Goal: Transaction & Acquisition: Purchase product/service

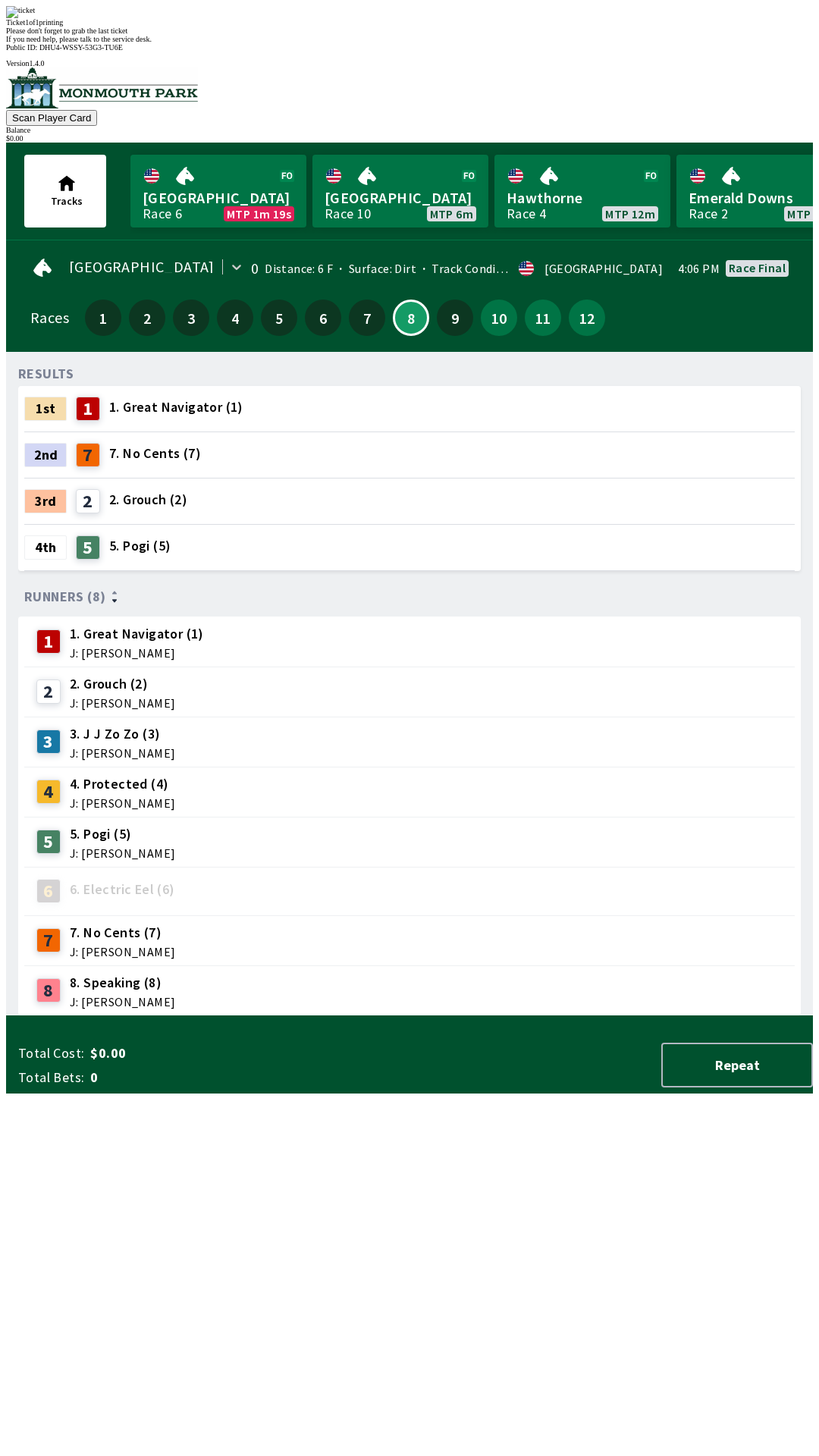
click at [514, 26] on div "Ticket 1 of 1 printing" at bounding box center [410, 22] width 807 height 8
click at [152, 44] on span "If you need help, please talk to the service desk." at bounding box center [79, 38] width 145 height 8
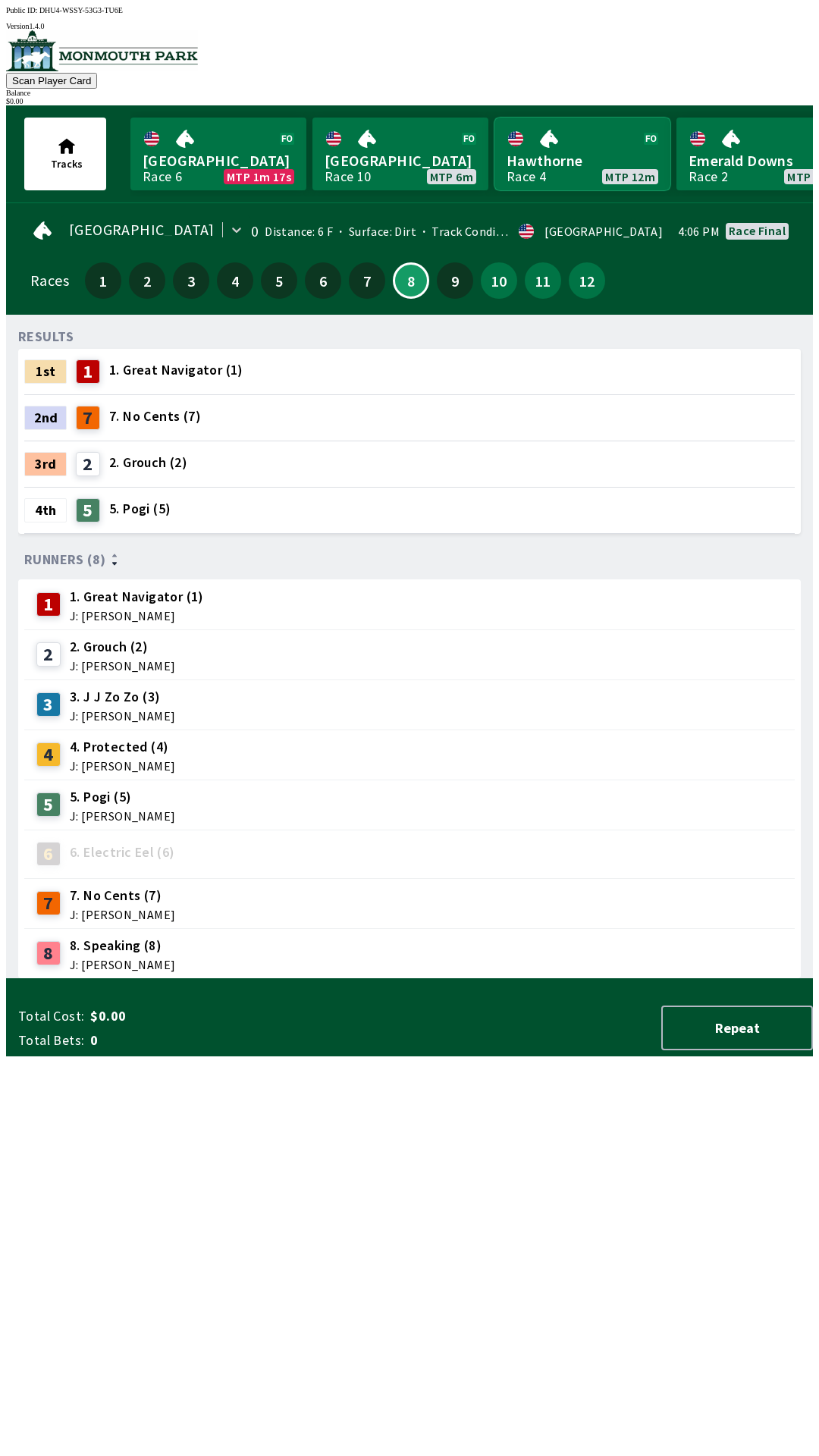
click at [582, 141] on link "Hawthorne Race 4 MTP 12m" at bounding box center [583, 153] width 176 height 73
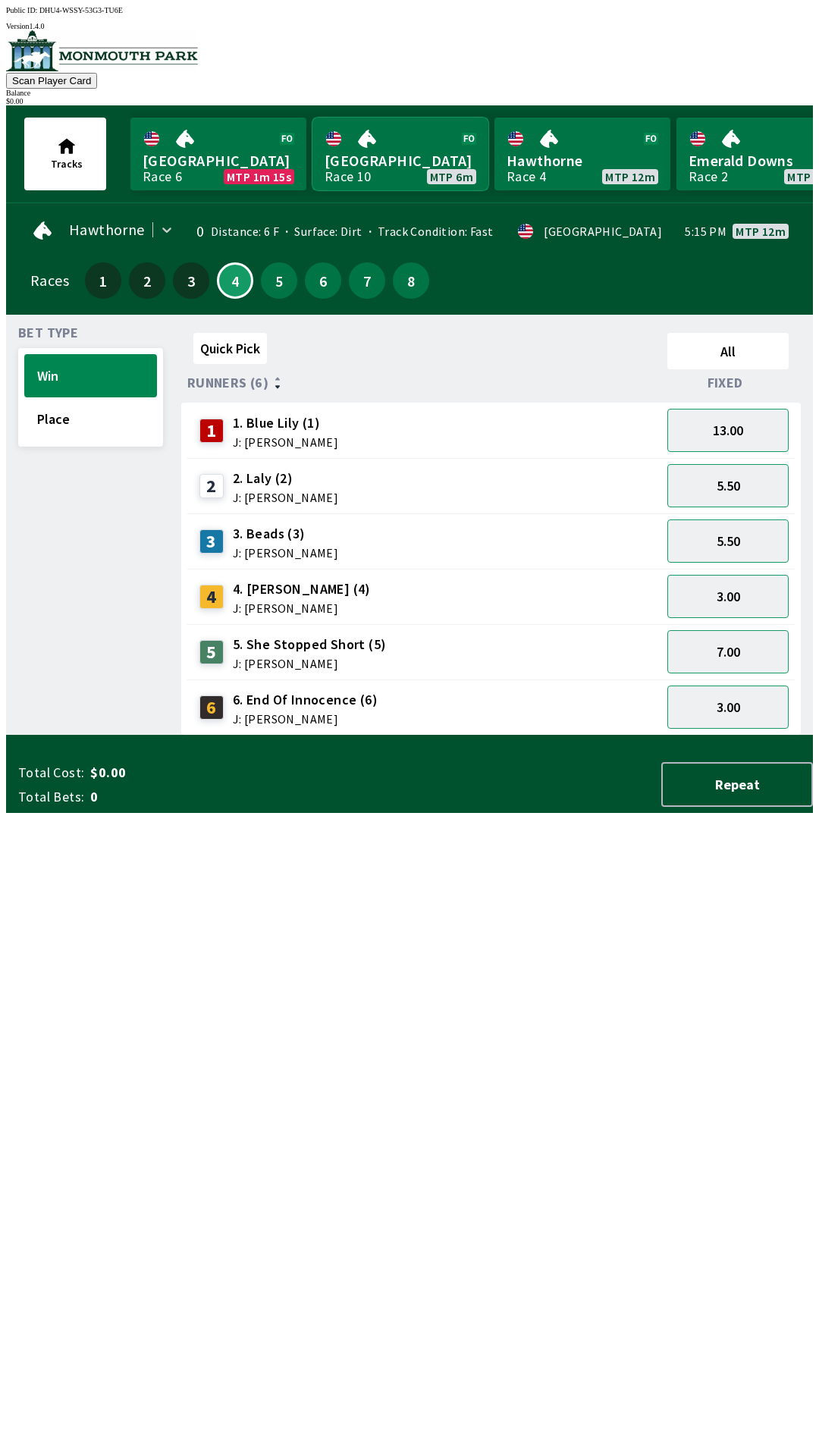
click at [380, 136] on link "[GEOGRAPHIC_DATA] Race 10 MTP 6m" at bounding box center [400, 153] width 176 height 73
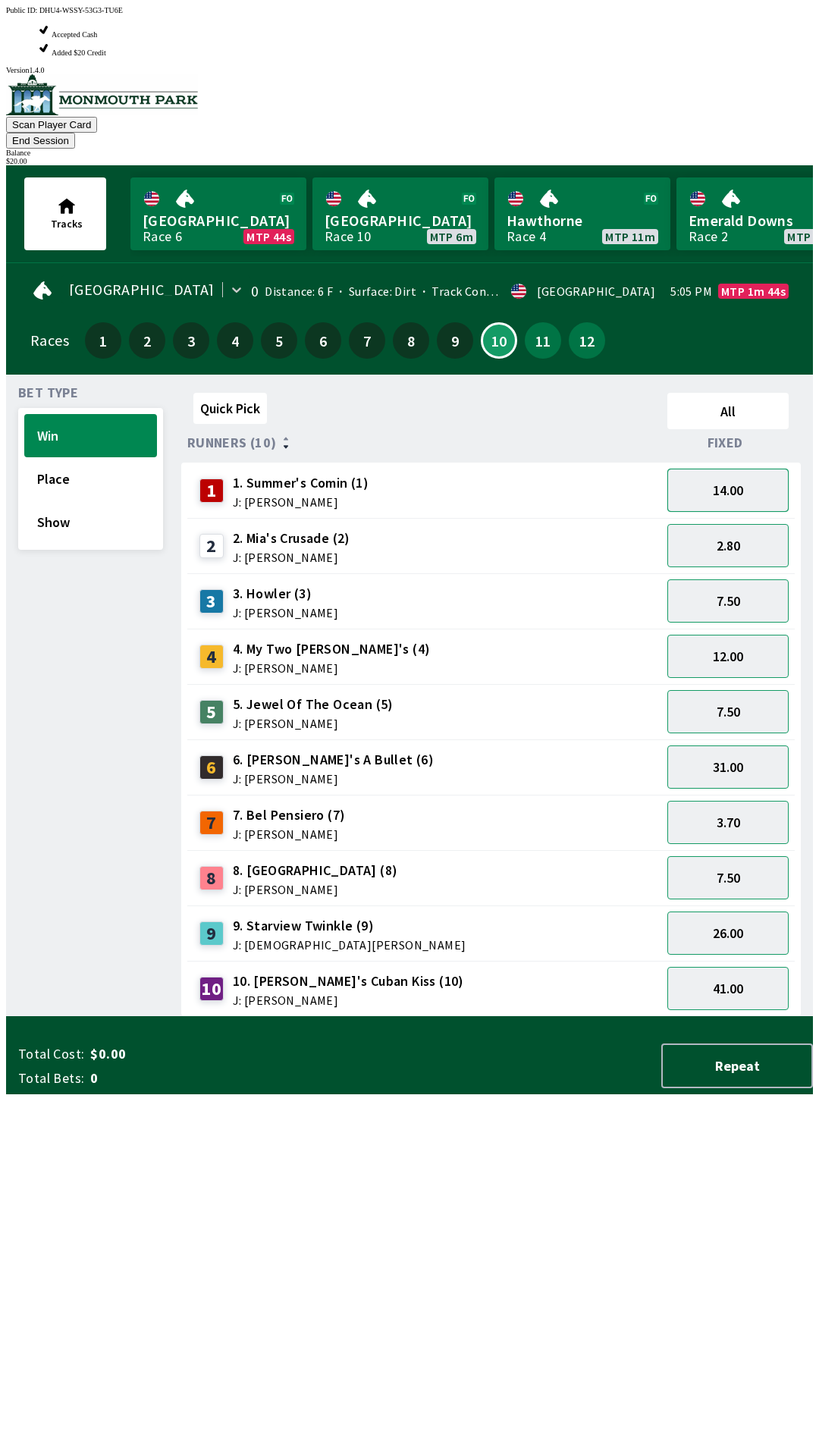
click at [743, 468] on button "14.00" at bounding box center [728, 490] width 122 height 44
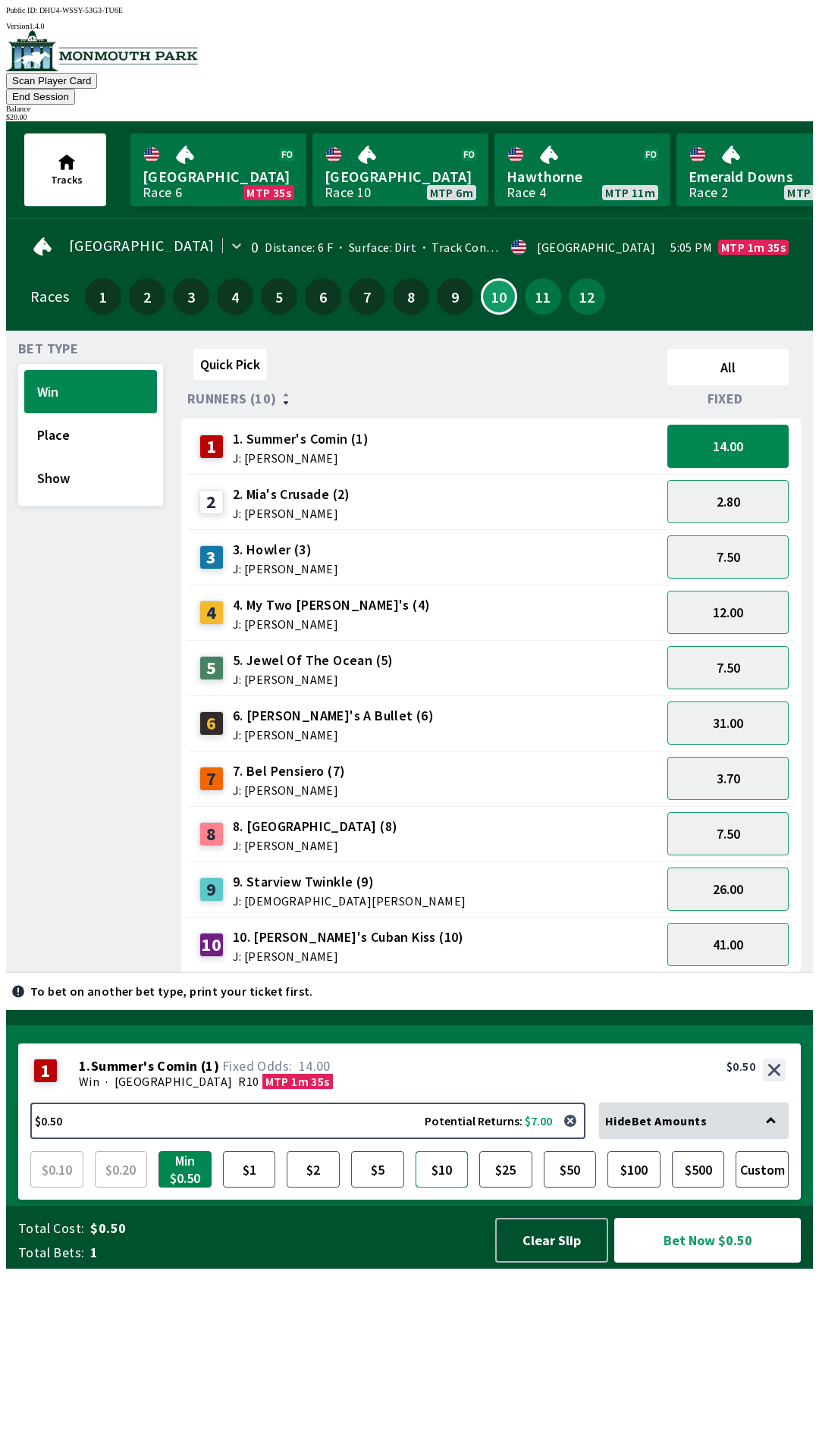
click at [440, 1187] on button "$10" at bounding box center [442, 1169] width 53 height 36
click at [702, 1263] on button "Bet Now $10.00" at bounding box center [708, 1240] width 187 height 44
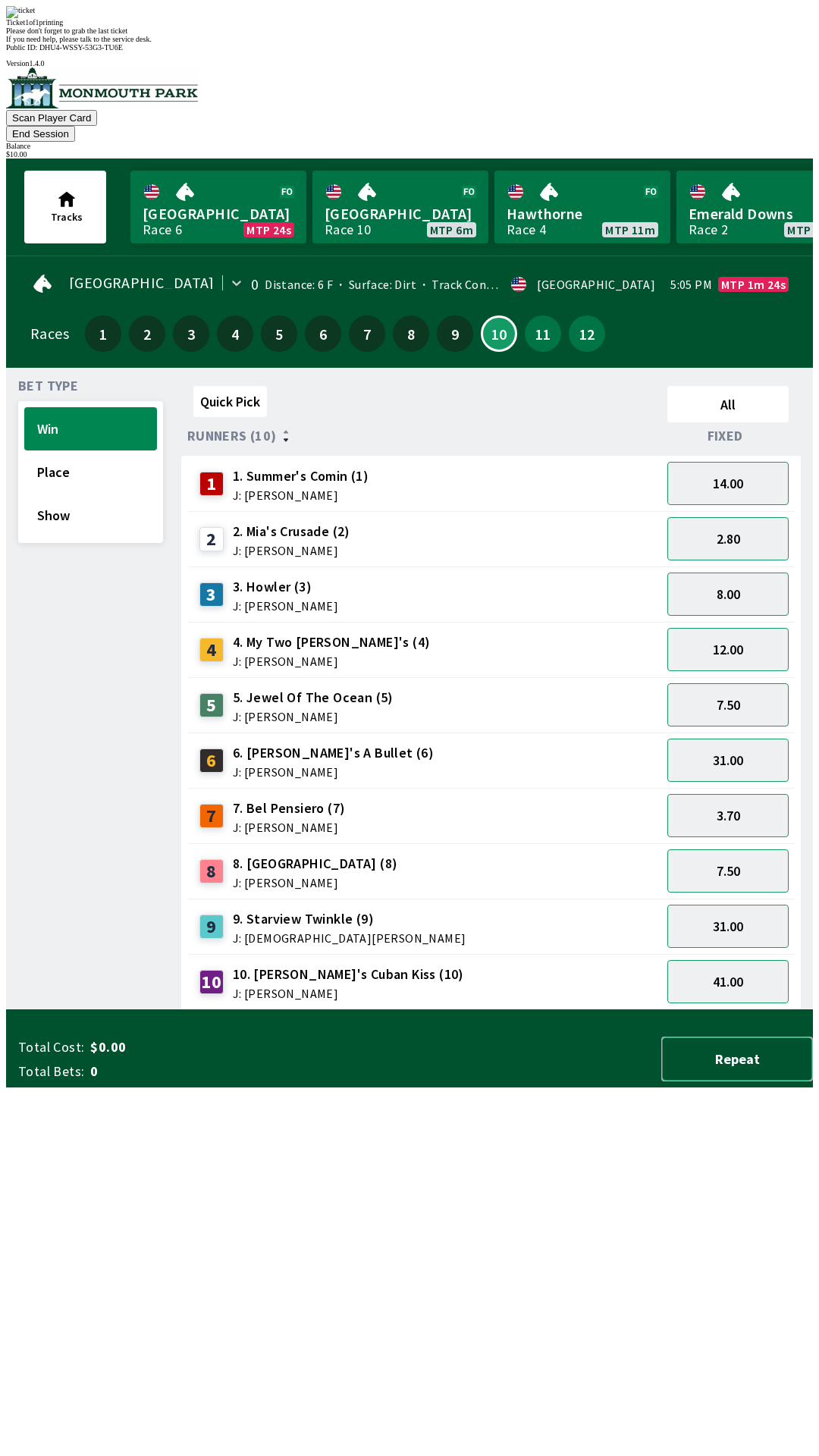
click at [749, 1081] on button "Repeat" at bounding box center [737, 1058] width 152 height 44
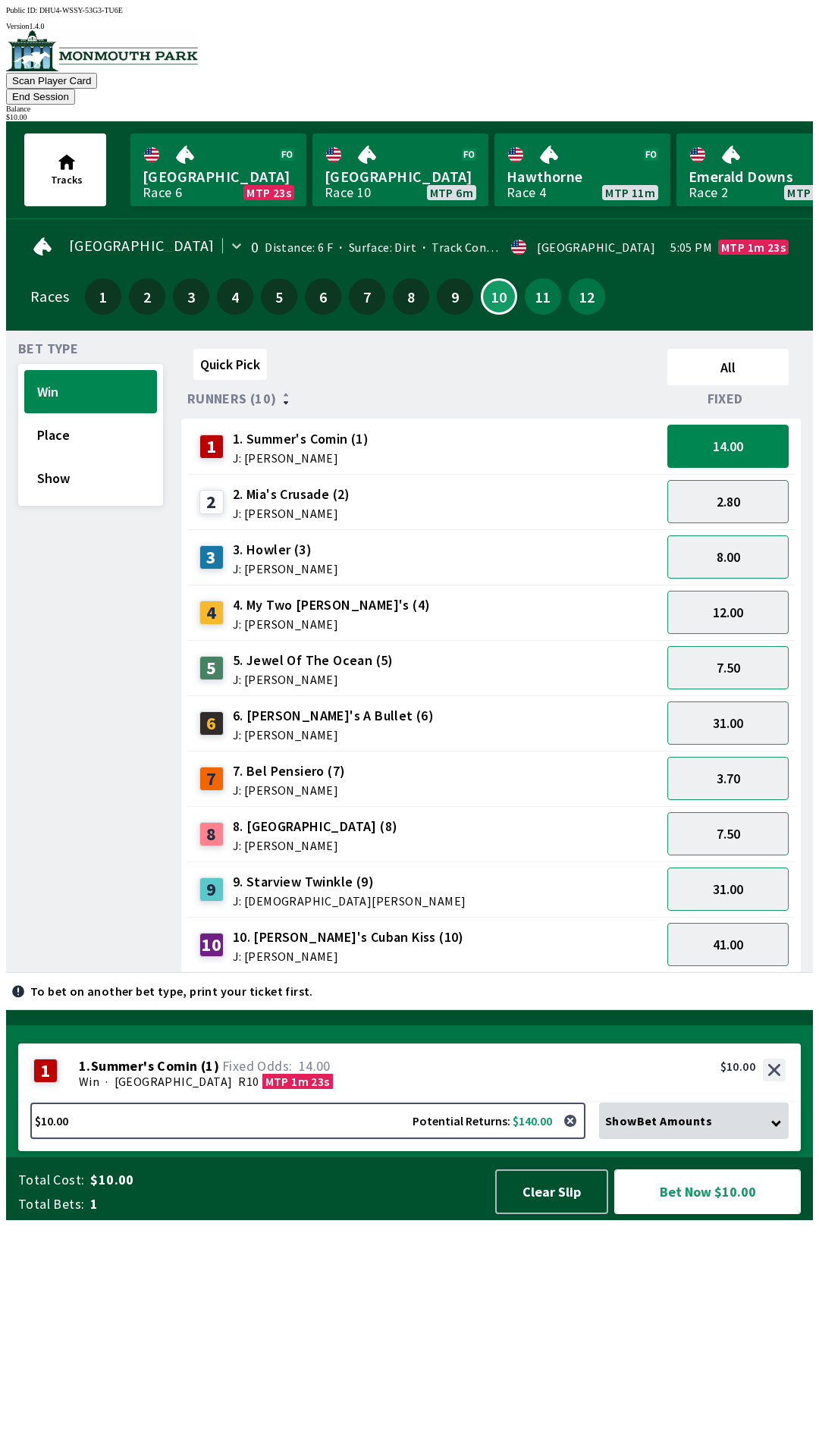
click at [734, 1215] on button "Bet Now $10.00" at bounding box center [708, 1191] width 187 height 44
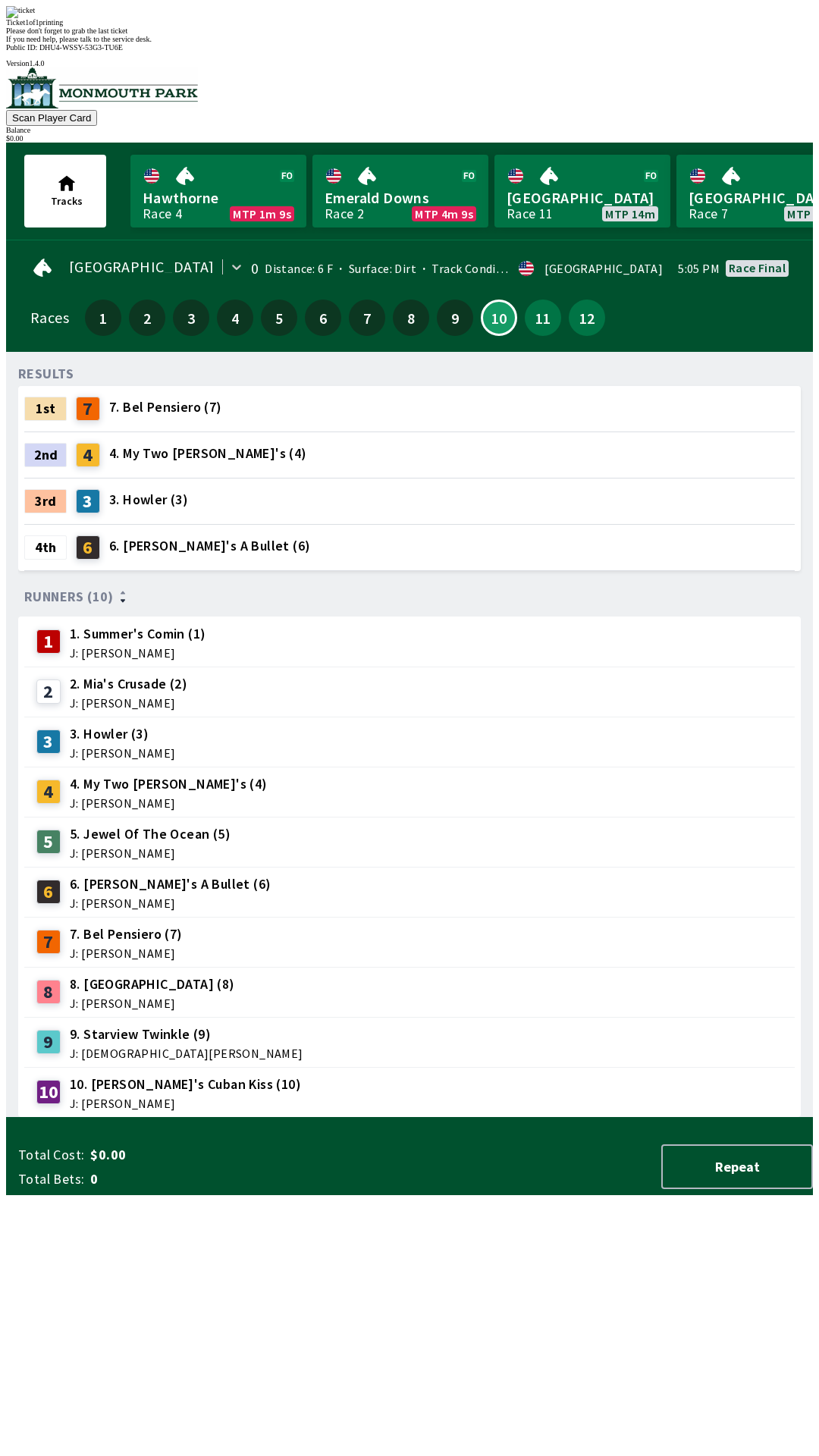
click at [391, 1117] on div "RESULTS 1st 7 7. Bel Pensiero (7) 2nd 4 4. My Two [PERSON_NAME]'s (4) 3rd 3 3. …" at bounding box center [416, 741] width 795 height 753
